Goal: Communication & Community: Ask a question

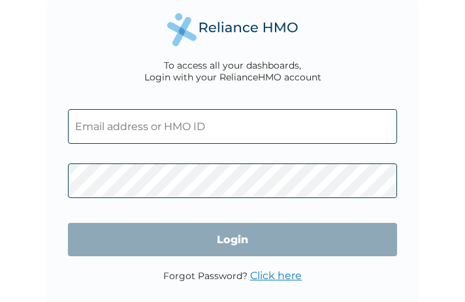
click at [134, 125] on input "text" at bounding box center [232, 126] width 328 height 35
type input "ayodele.lawal@dunatostech.com"
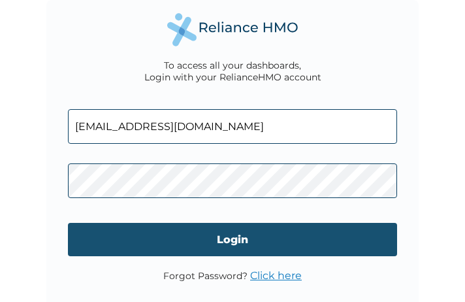
click at [140, 232] on input "Login" at bounding box center [232, 239] width 328 height 33
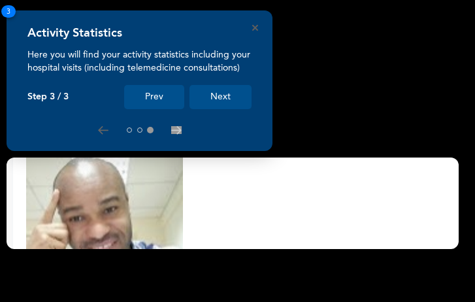
click at [225, 96] on button "Next" at bounding box center [220, 97] width 62 height 24
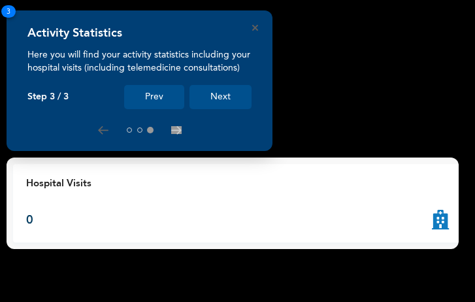
click at [225, 96] on button "Next" at bounding box center [220, 97] width 62 height 24
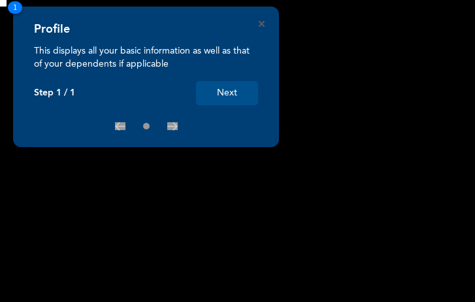
click at [230, 92] on button "Next" at bounding box center [227, 93] width 62 height 24
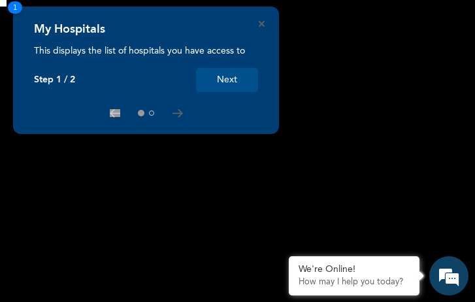
click at [225, 79] on button "Next" at bounding box center [227, 80] width 62 height 24
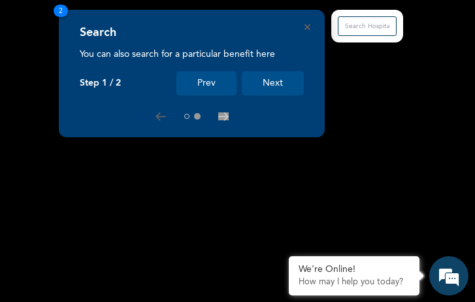
click at [268, 87] on button "Next" at bounding box center [273, 83] width 62 height 24
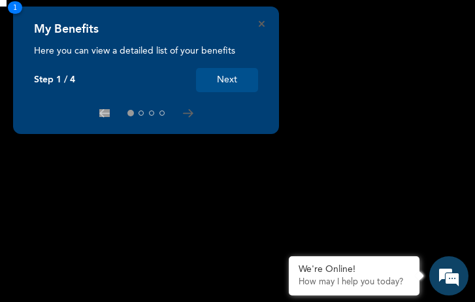
click at [234, 82] on button "Next" at bounding box center [227, 80] width 62 height 24
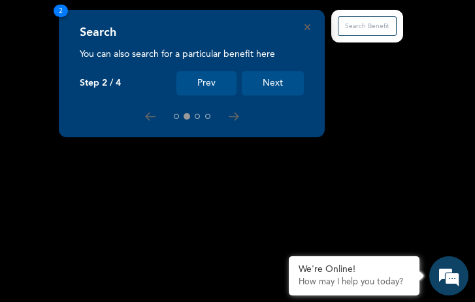
click at [272, 80] on button "Next" at bounding box center [273, 83] width 62 height 24
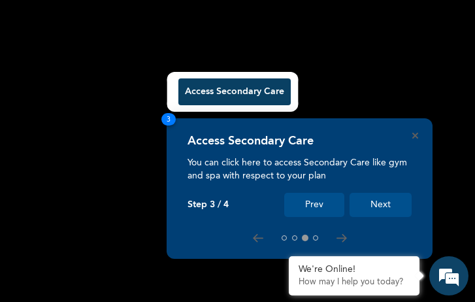
click at [383, 210] on button "Next" at bounding box center [380, 205] width 62 height 24
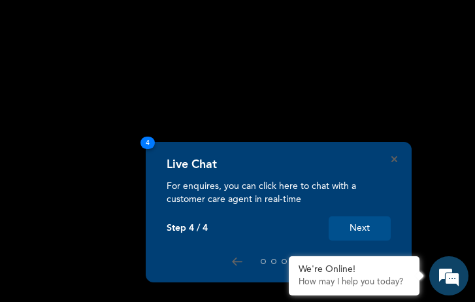
click at [368, 225] on button "Next" at bounding box center [359, 228] width 62 height 24
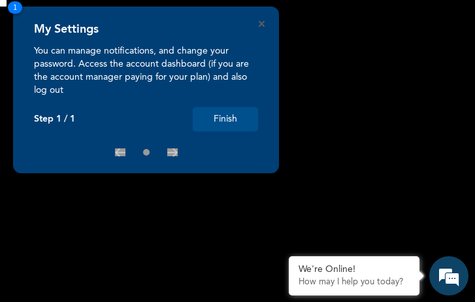
click at [237, 113] on button "Finish" at bounding box center [225, 119] width 65 height 24
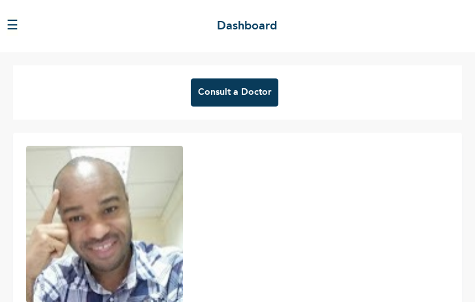
click at [238, 86] on button "Consult a Doctor" at bounding box center [234, 92] width 87 height 28
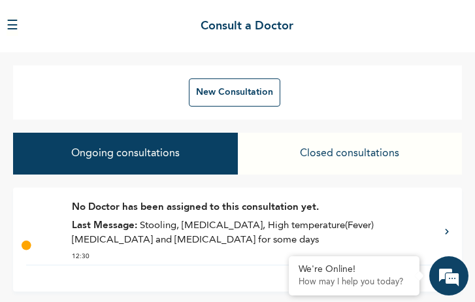
scroll to position [3, 0]
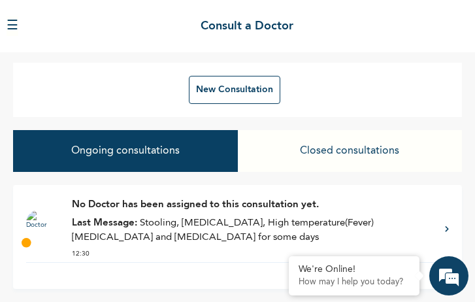
click at [398, 210] on p "No Doctor has been assigned to this consultation yet." at bounding box center [252, 205] width 360 height 15
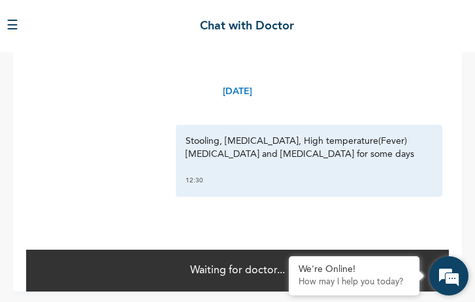
click at [451, 277] on em at bounding box center [448, 275] width 35 height 35
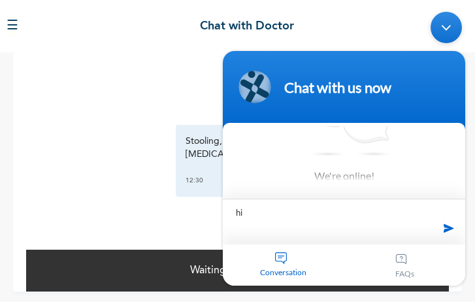
scroll to position [38, 0]
type textarea "hi"
click at [456, 227] on span at bounding box center [449, 228] width 20 height 20
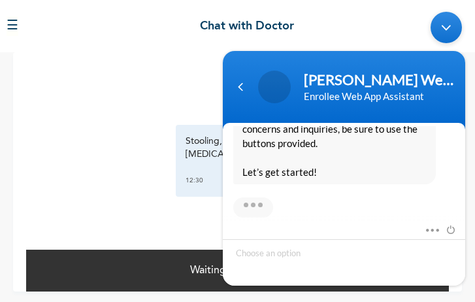
scroll to position [454, 0]
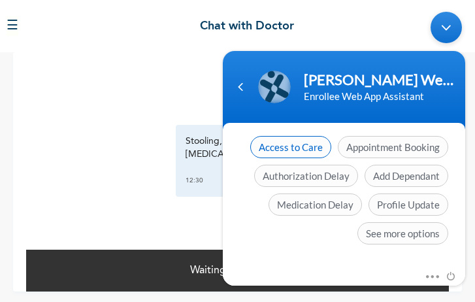
click at [310, 150] on span "Access to Care" at bounding box center [290, 147] width 81 height 22
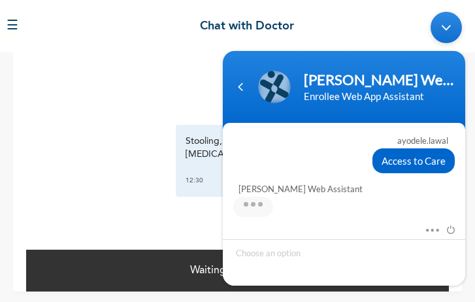
scroll to position [494, 0]
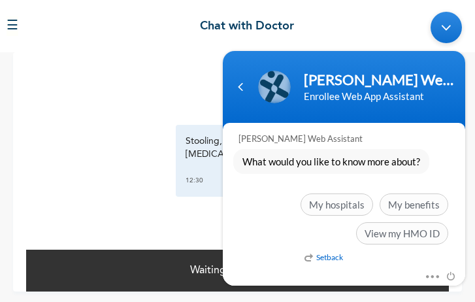
click at [314, 253] on em "Setback" at bounding box center [323, 257] width 39 height 10
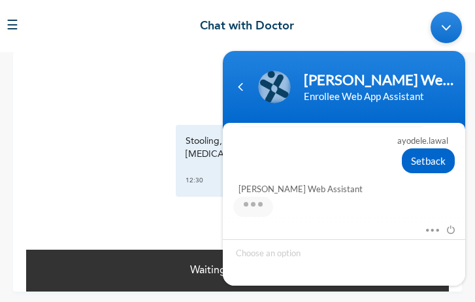
scroll to position [807, 0]
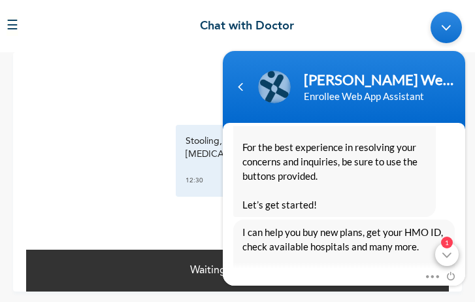
click at [446, 257] on div "1" at bounding box center [447, 254] width 24 height 24
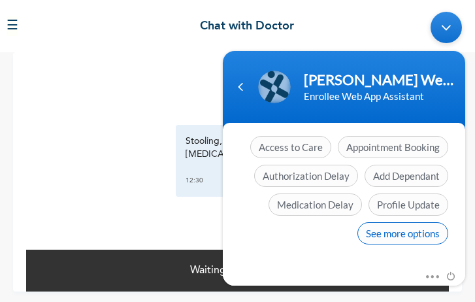
click at [374, 231] on span "See more options" at bounding box center [402, 233] width 91 height 22
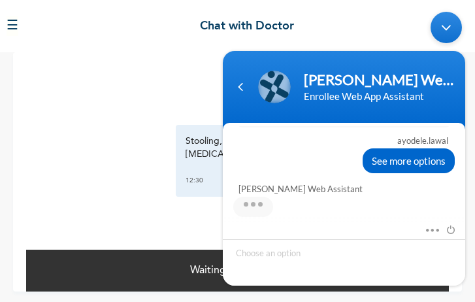
scroll to position [1075, 0]
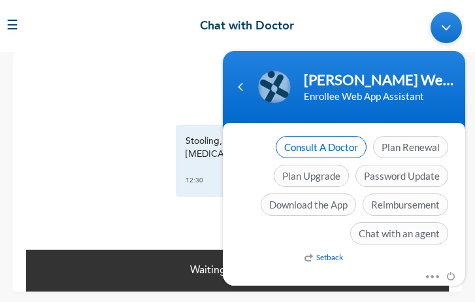
click at [339, 143] on span "Consult A Doctor" at bounding box center [321, 147] width 91 height 22
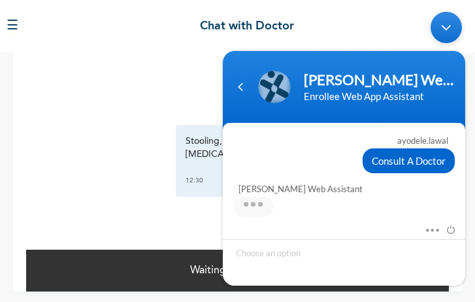
scroll to position [1186, 0]
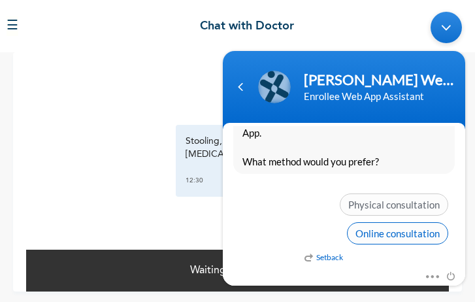
click at [366, 232] on span "Online consultation" at bounding box center [397, 233] width 101 height 22
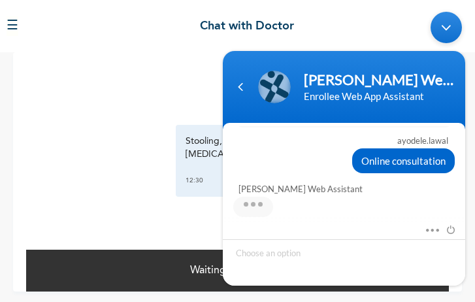
scroll to position [1282, 0]
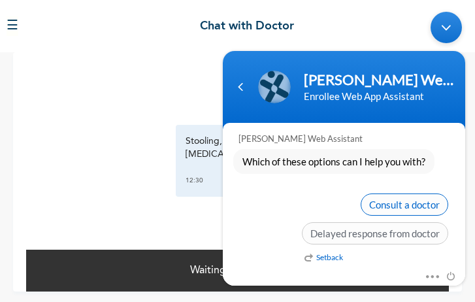
click at [403, 201] on span "Consult a doctor" at bounding box center [403, 204] width 87 height 22
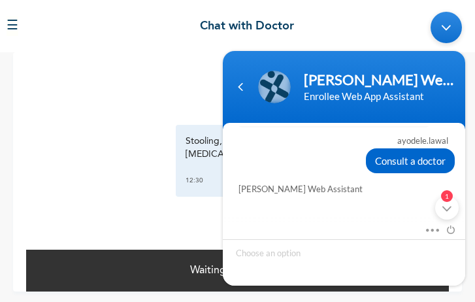
scroll to position [1535, 0]
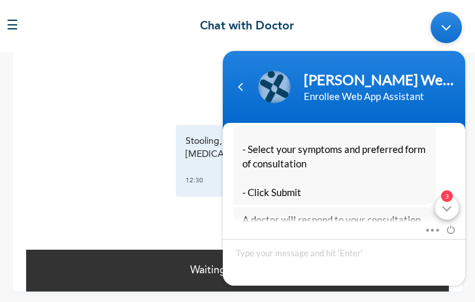
click at [445, 204] on div "3" at bounding box center [447, 208] width 24 height 24
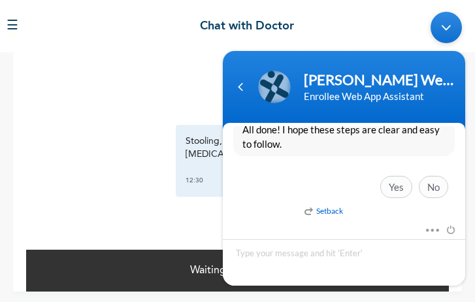
click at [315, 177] on div "Yes No" at bounding box center [343, 190] width 221 height 29
click at [395, 187] on span "Yes" at bounding box center [396, 187] width 32 height 22
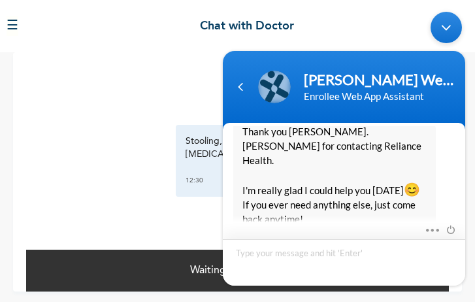
scroll to position [1921, 0]
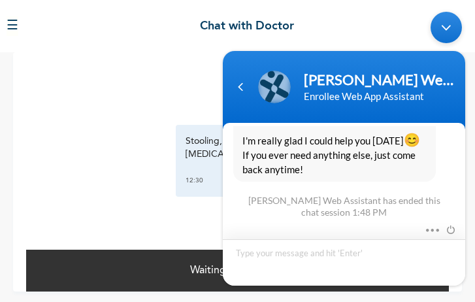
click at [360, 254] on textarea "Type your message and hit 'Enter'" at bounding box center [344, 262] width 242 height 46
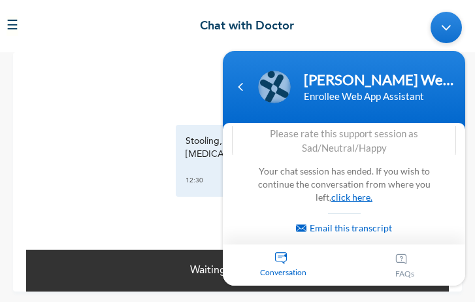
click at [334, 196] on link "click here." at bounding box center [351, 196] width 41 height 11
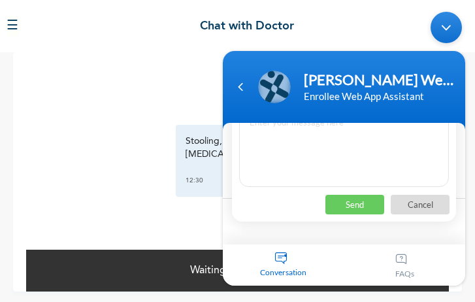
scroll to position [1899, 0]
click at [432, 204] on p "Cancel" at bounding box center [419, 205] width 59 height 20
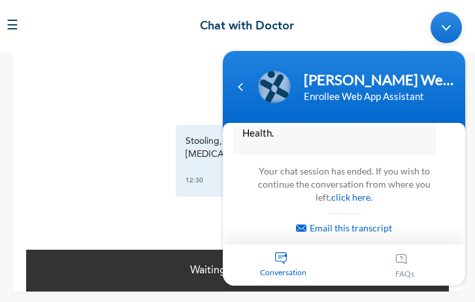
click at [265, 232] on div "Email this transcript" at bounding box center [344, 224] width 197 height 22
click at [444, 26] on div "Minimize live chat window" at bounding box center [445, 27] width 31 height 31
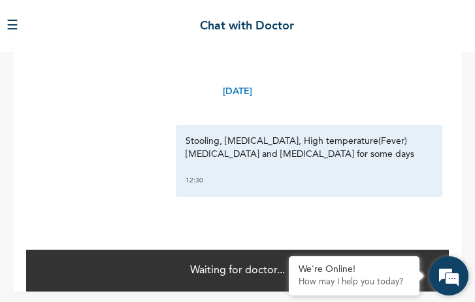
click at [456, 275] on em at bounding box center [448, 275] width 35 height 35
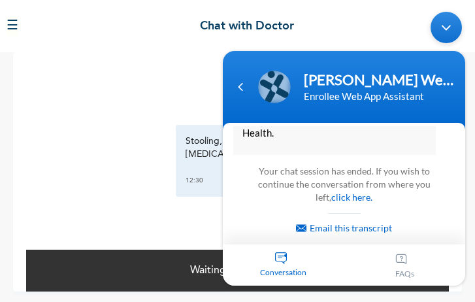
scroll to position [1988, 0]
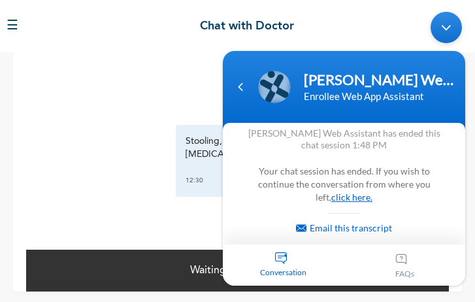
click at [332, 195] on link "click here." at bounding box center [351, 196] width 41 height 11
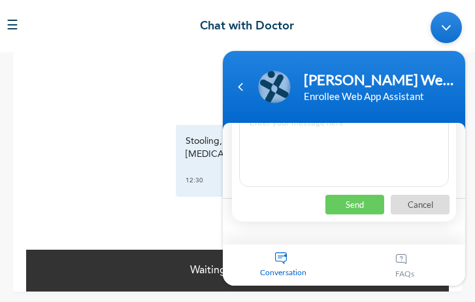
click at [325, 170] on textarea at bounding box center [344, 147] width 210 height 78
type textarea "hi"
click at [349, 209] on p "Send" at bounding box center [354, 205] width 59 height 20
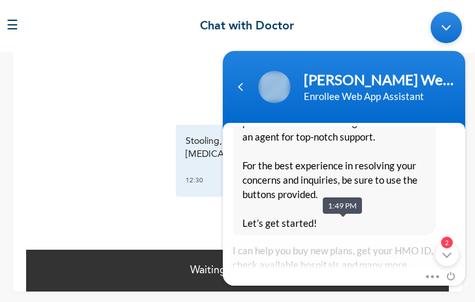
scroll to position [0, 0]
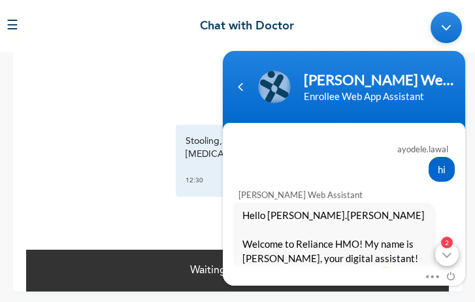
click at [445, 255] on div "2" at bounding box center [447, 254] width 24 height 24
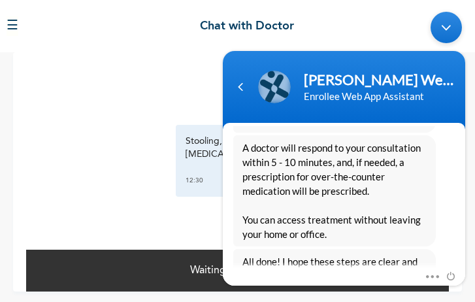
scroll to position [2452, 0]
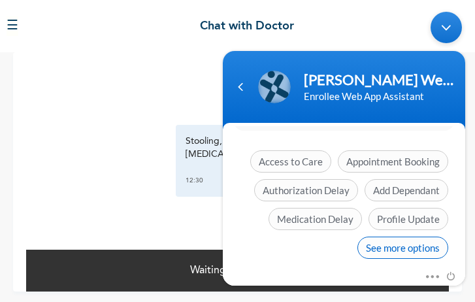
click at [404, 236] on span "See more options" at bounding box center [402, 247] width 91 height 22
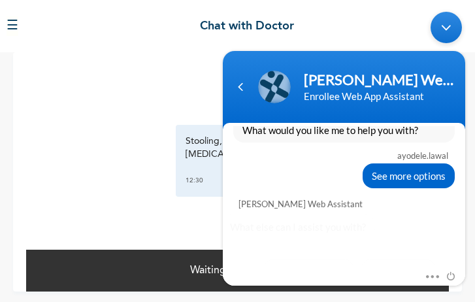
scroll to position [2549, 0]
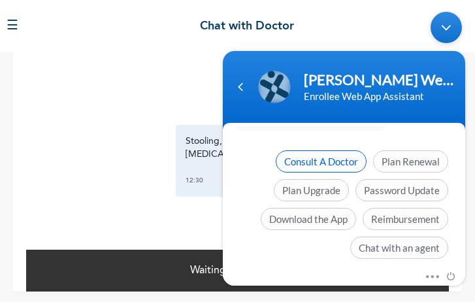
click at [341, 152] on span "Consult A Doctor" at bounding box center [321, 161] width 91 height 22
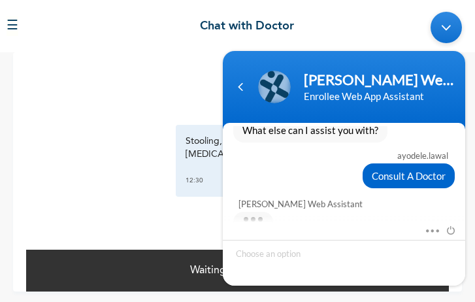
scroll to position [2660, 0]
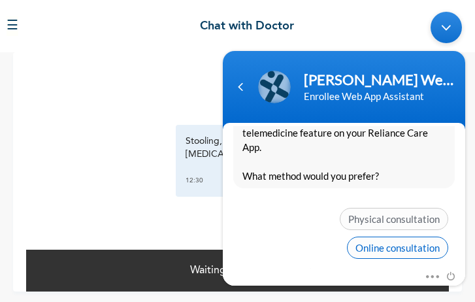
click at [375, 236] on span "Online consultation" at bounding box center [397, 247] width 101 height 22
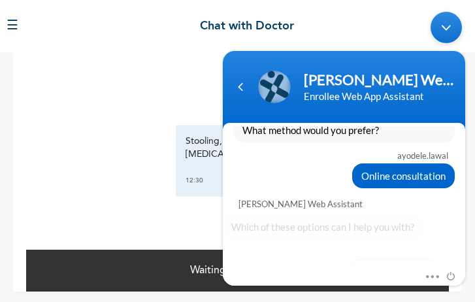
scroll to position [2757, 0]
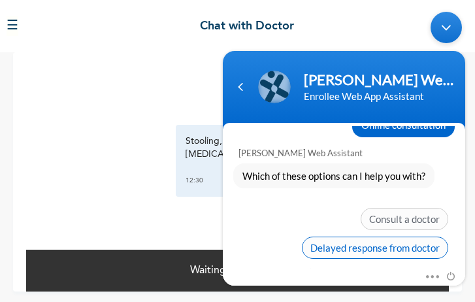
click at [362, 236] on span "Delayed response from doctor" at bounding box center [375, 247] width 146 height 22
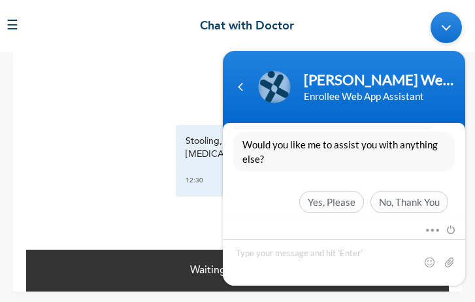
scroll to position [3056, 0]
drag, startPoint x: 464, startPoint y: 216, endPoint x: 464, endPoint y: 209, distance: 7.2
click at [464, 209] on section "ayodele.lawal hi Naomi Enrollee Web Assistant Hello Ayodele.lawal Welcome to Re…" at bounding box center [344, 204] width 242 height 163
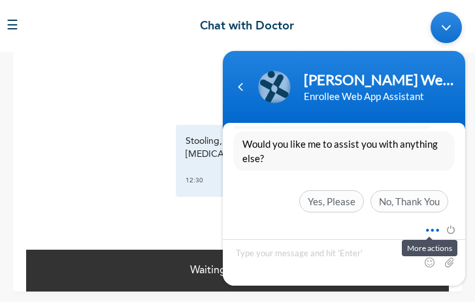
click at [428, 231] on span at bounding box center [429, 228] width 10 height 12
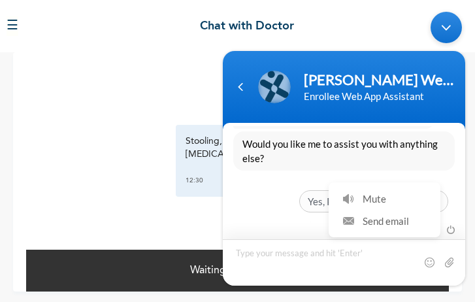
click at [380, 248] on textarea "Type your message and hit 'Enter'" at bounding box center [344, 262] width 242 height 46
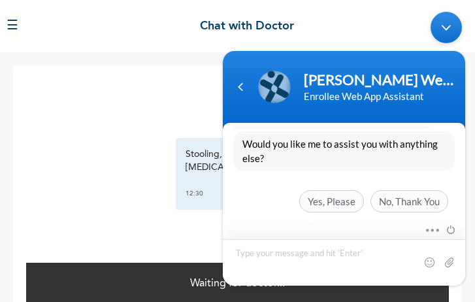
scroll to position [16, 0]
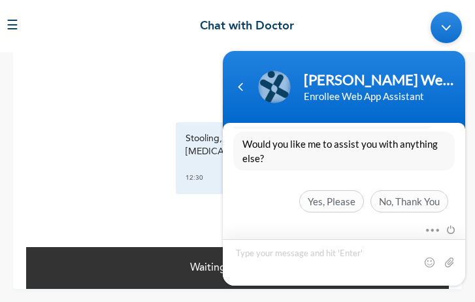
drag, startPoint x: 472, startPoint y: 208, endPoint x: 253, endPoint y: 217, distance: 218.9
click at [345, 190] on span "Yes, Please" at bounding box center [331, 201] width 65 height 22
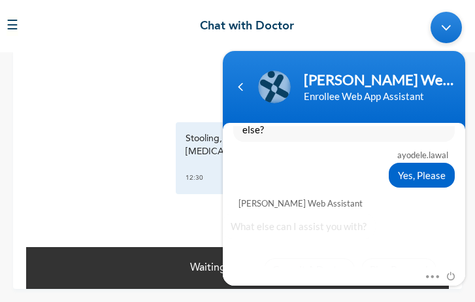
scroll to position [3193, 0]
